Goal: Task Accomplishment & Management: Use online tool/utility

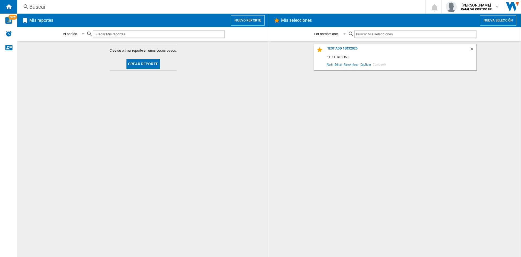
click at [136, 62] on button "Crear reporte" at bounding box center [143, 64] width 33 height 10
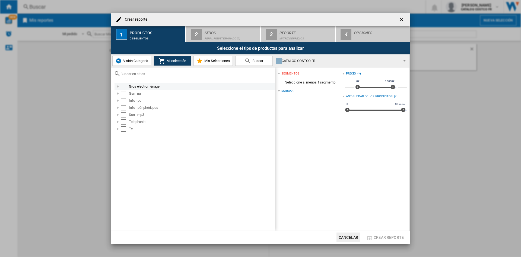
click at [123, 87] on div "Select" at bounding box center [123, 86] width 5 height 5
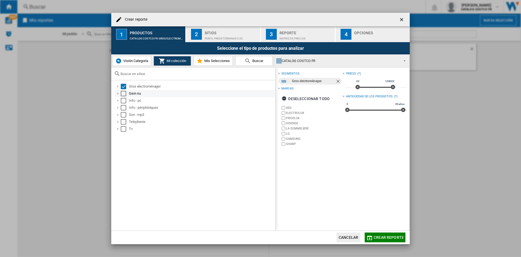
click at [123, 93] on div "Select" at bounding box center [123, 93] width 5 height 5
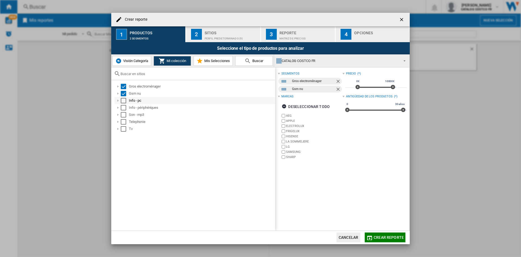
click at [124, 101] on div "Select" at bounding box center [123, 100] width 5 height 5
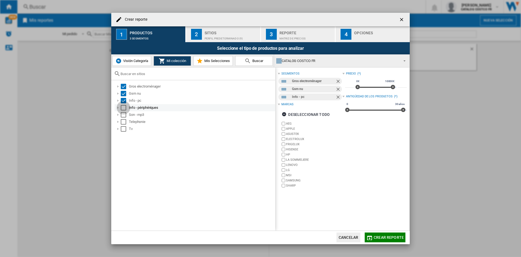
click at [122, 108] on div "Select" at bounding box center [123, 107] width 5 height 5
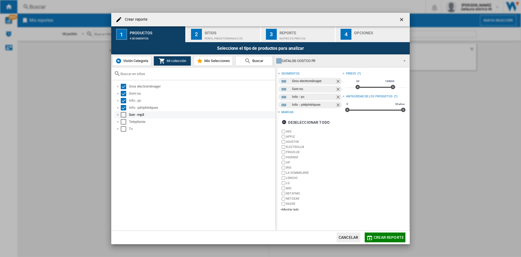
click at [124, 116] on div "Select" at bounding box center [123, 114] width 5 height 5
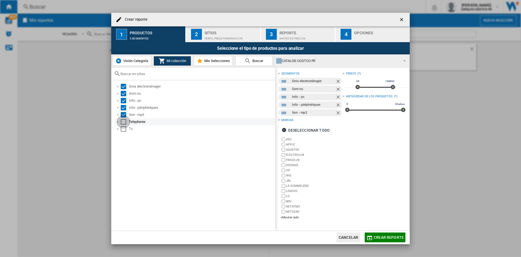
click at [124, 121] on div "Select" at bounding box center [123, 121] width 5 height 5
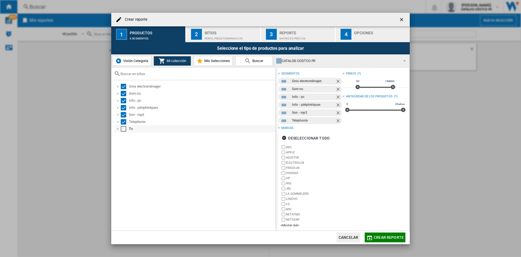
click at [123, 128] on div "Select" at bounding box center [123, 128] width 5 height 5
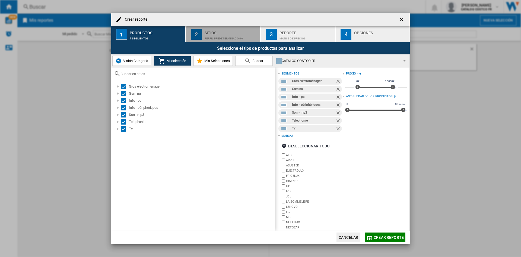
click at [230, 31] on div "Sitios" at bounding box center [231, 32] width 53 height 6
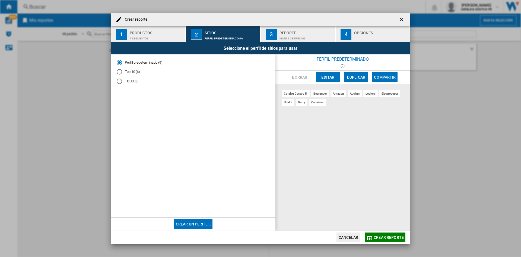
click at [368, 34] on div "button" at bounding box center [380, 37] width 53 height 6
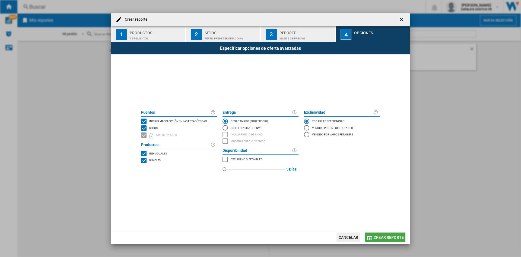
click at [380, 237] on span "Crear reporte" at bounding box center [389, 237] width 30 height 4
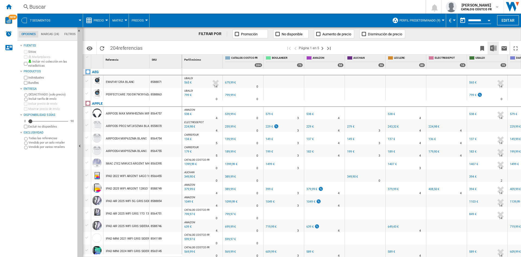
click at [492, 49] on img "Descargar en Excel" at bounding box center [493, 48] width 7 height 7
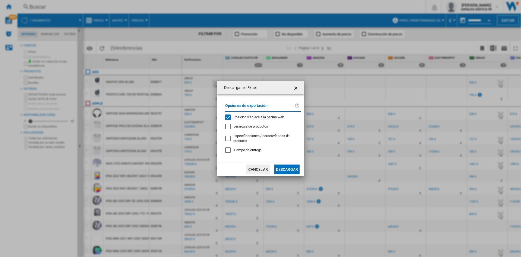
click at [292, 172] on button "Descargar" at bounding box center [287, 169] width 25 height 10
